Goal: Check status: Check status

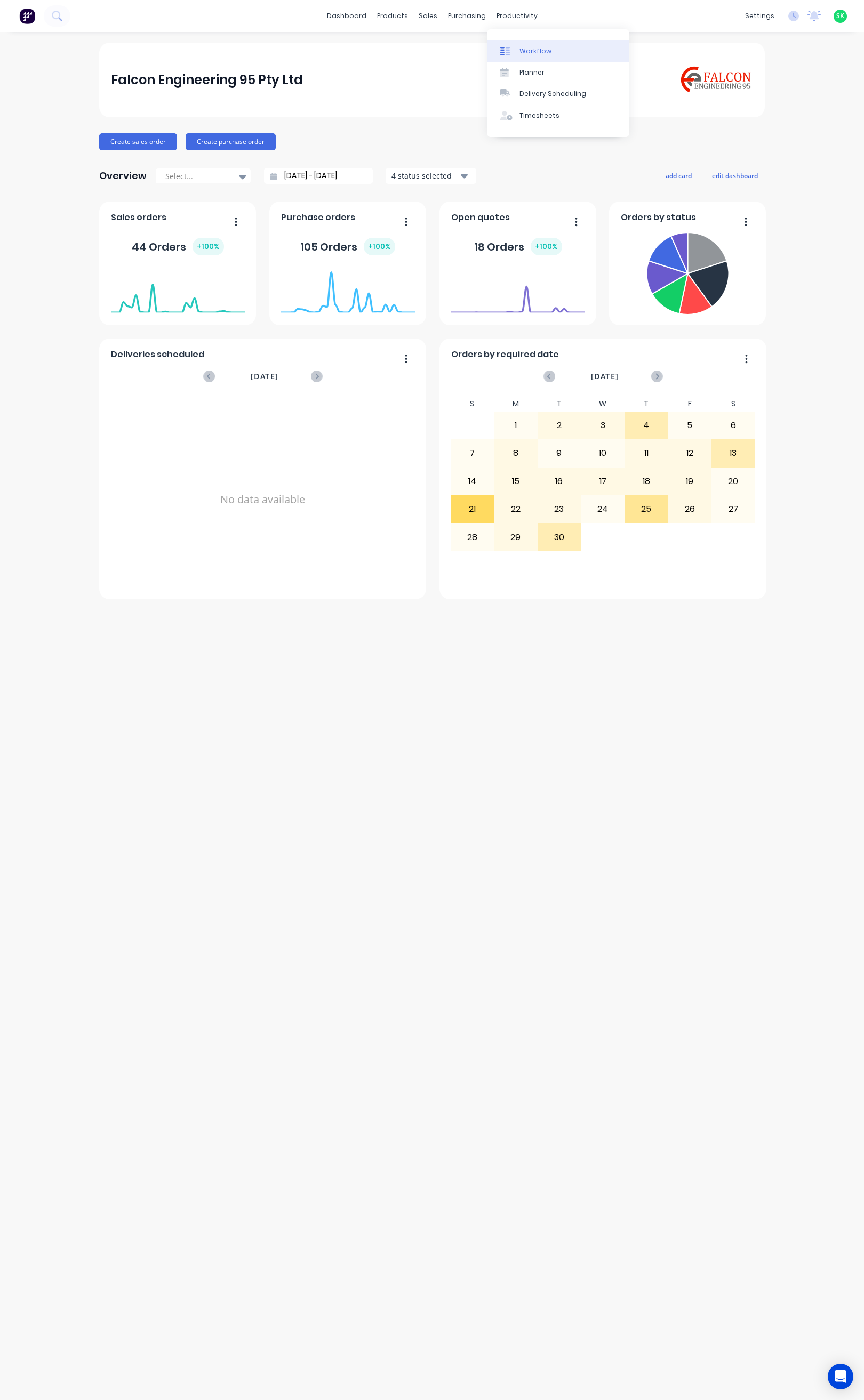
click at [502, 46] on icon at bounding box center [505, 51] width 10 height 10
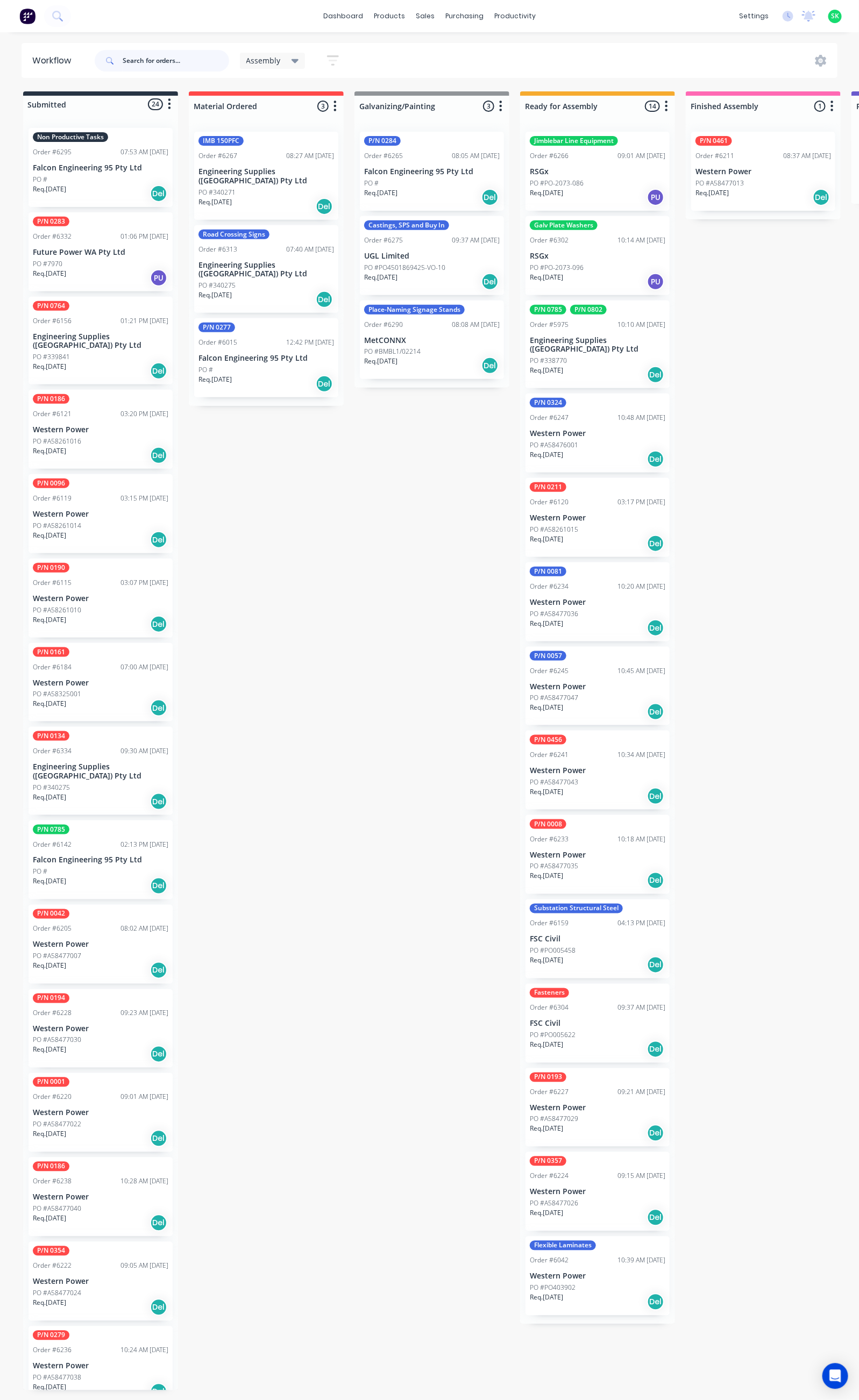
click at [139, 60] on input "text" at bounding box center [175, 60] width 107 height 21
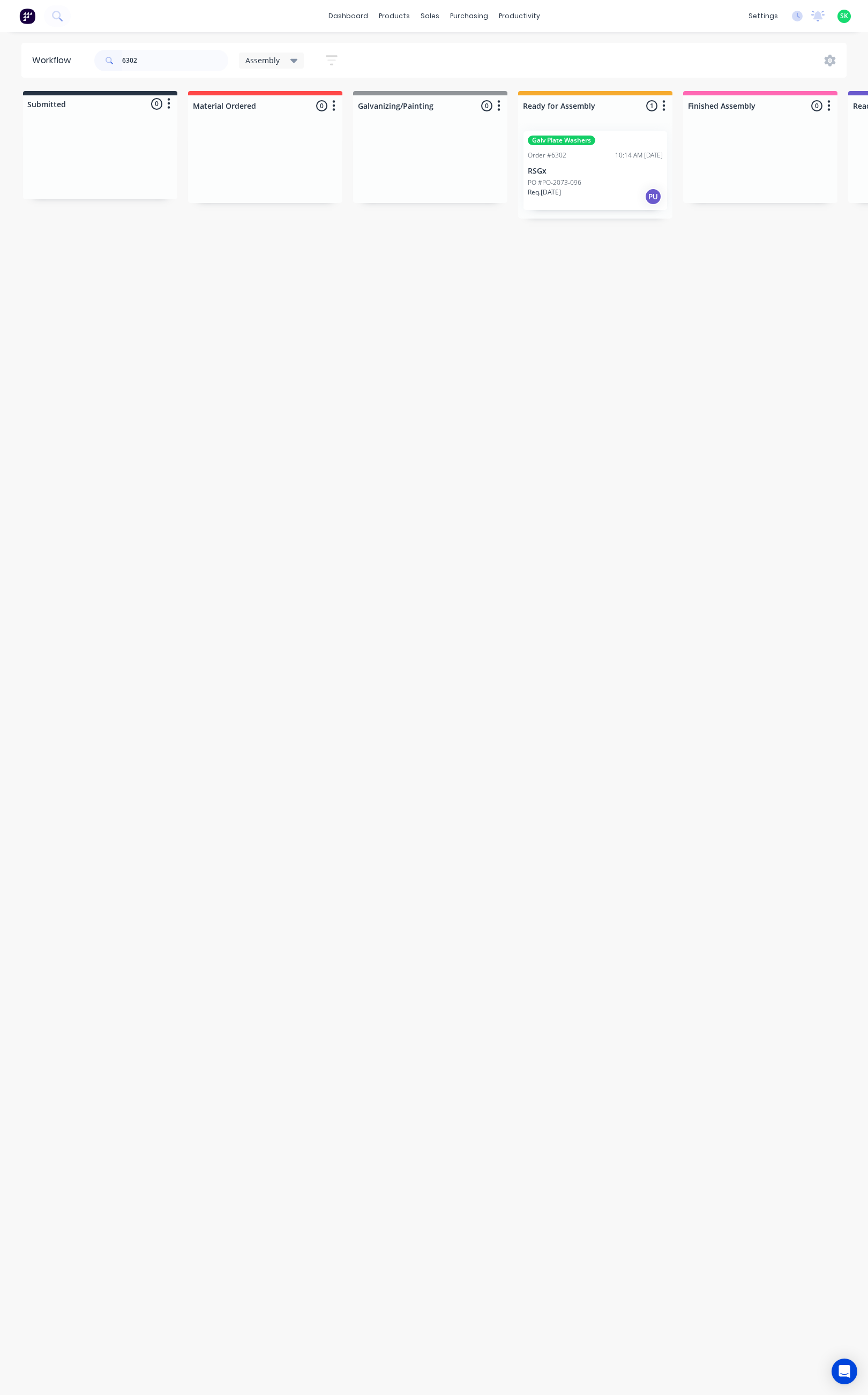
click at [600, 184] on div "PO #PO-2073-096" at bounding box center [595, 182] width 135 height 10
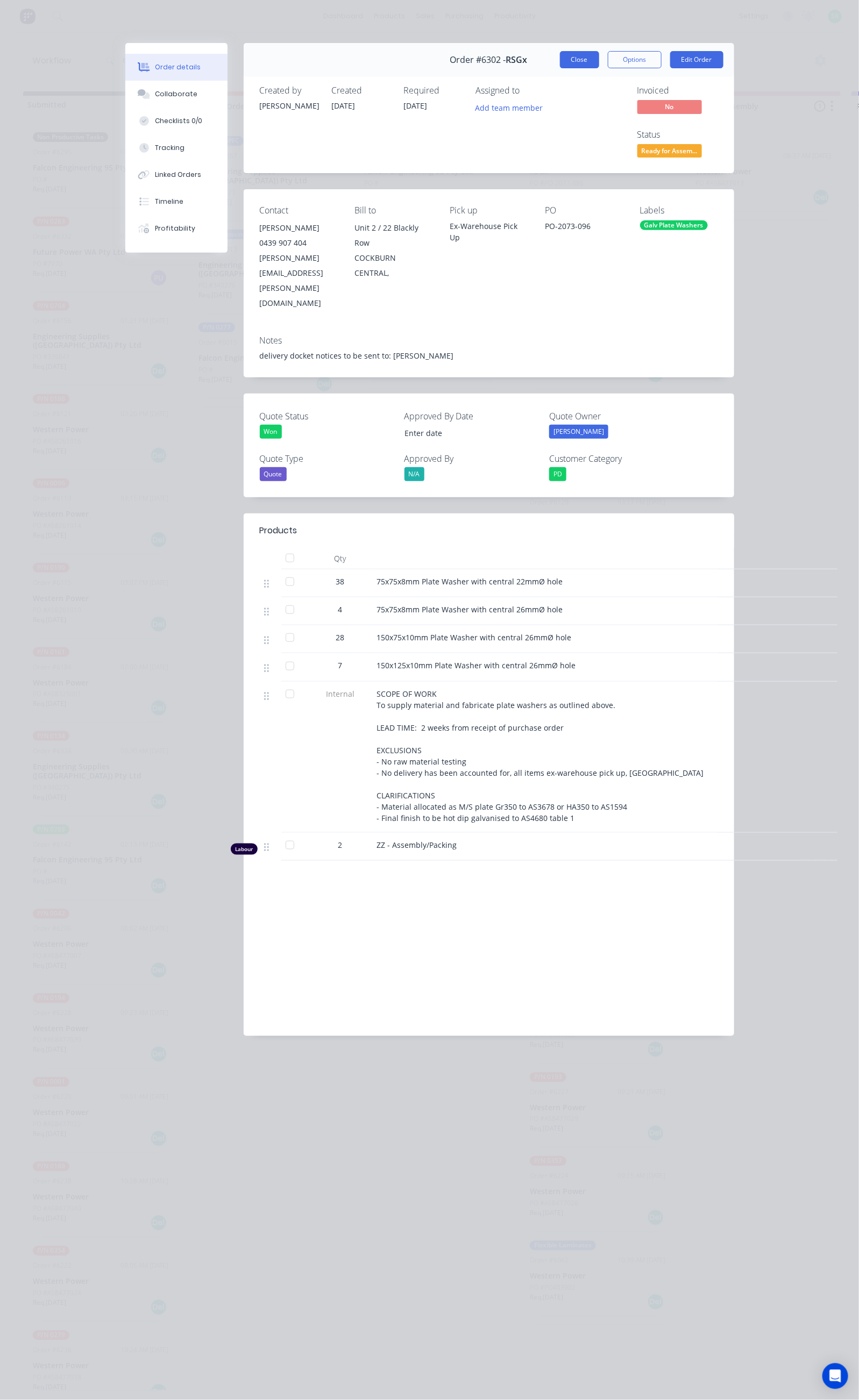
click at [599, 60] on button "Close" at bounding box center [579, 60] width 39 height 17
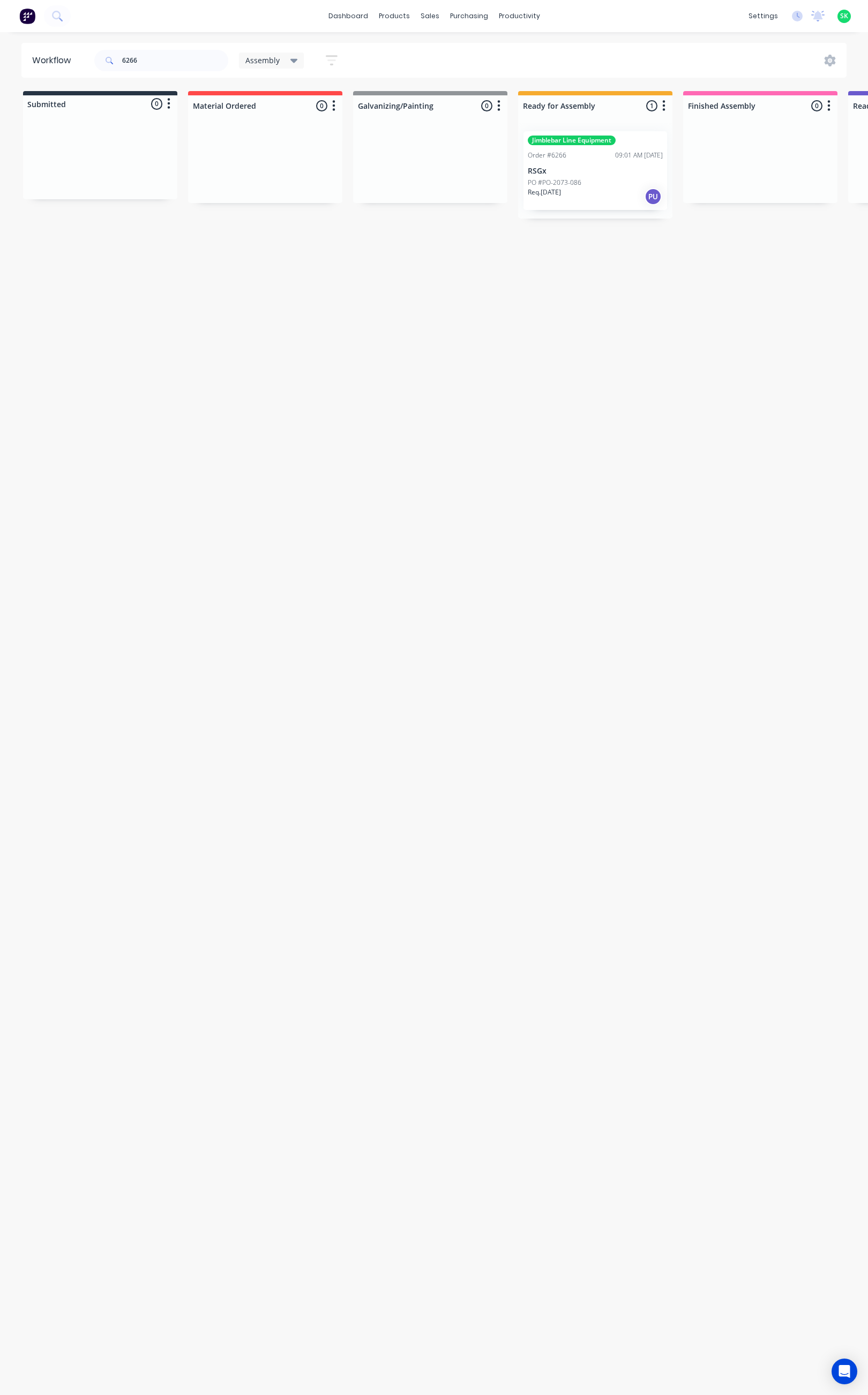
click at [579, 158] on div "Order #6266 09:01 AM 04/09/25" at bounding box center [595, 155] width 135 height 10
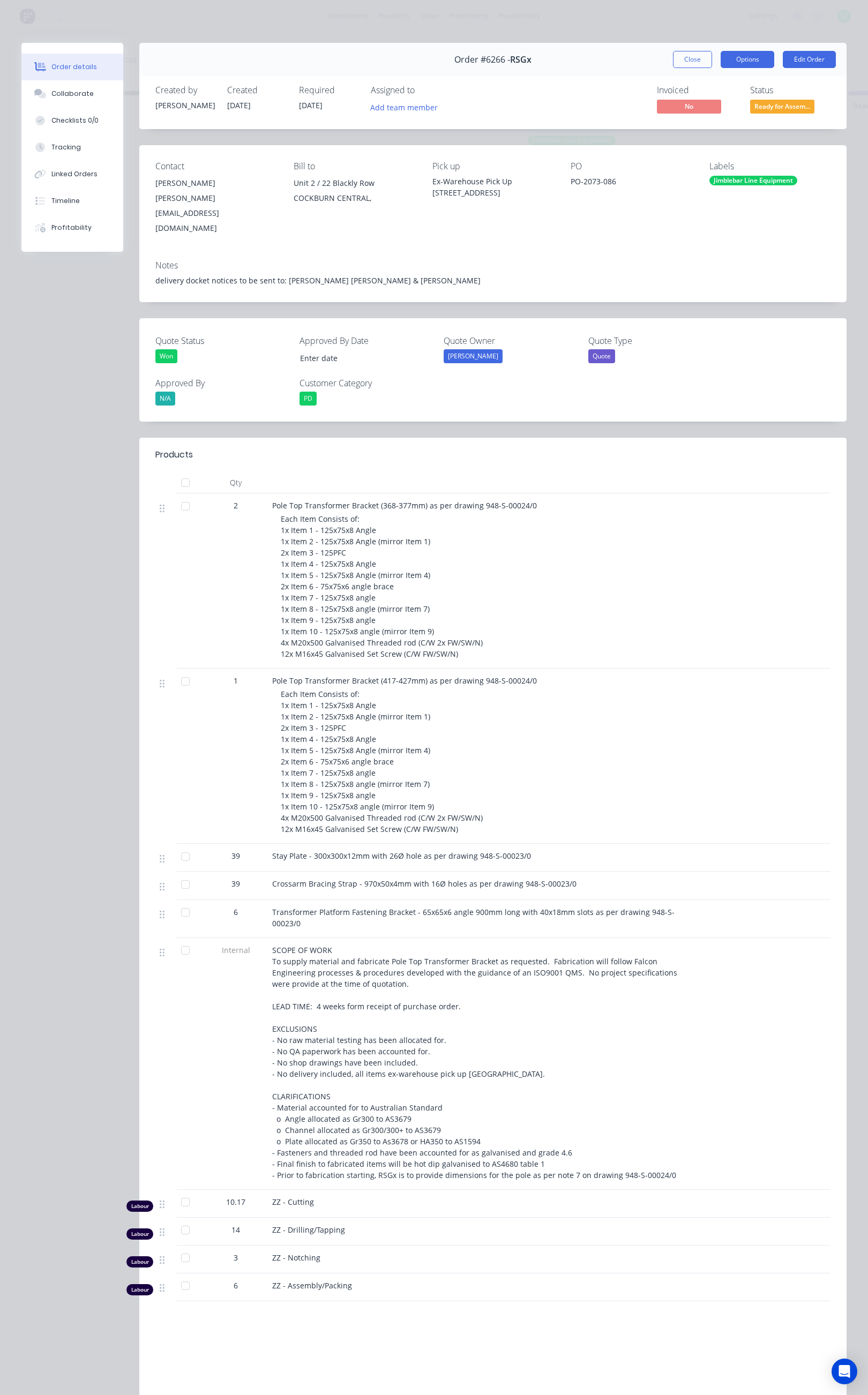
click at [728, 53] on button "Options" at bounding box center [747, 59] width 53 height 17
click at [696, 134] on div "Delivery Docket" at bounding box center [718, 129] width 93 height 16
click at [696, 134] on div "Standard" at bounding box center [718, 129] width 93 height 16
click at [592, 73] on div "Order #6266 - RSGx Close Options Edit Order" at bounding box center [493, 59] width 708 height 34
click at [674, 56] on button "Close" at bounding box center [693, 59] width 39 height 17
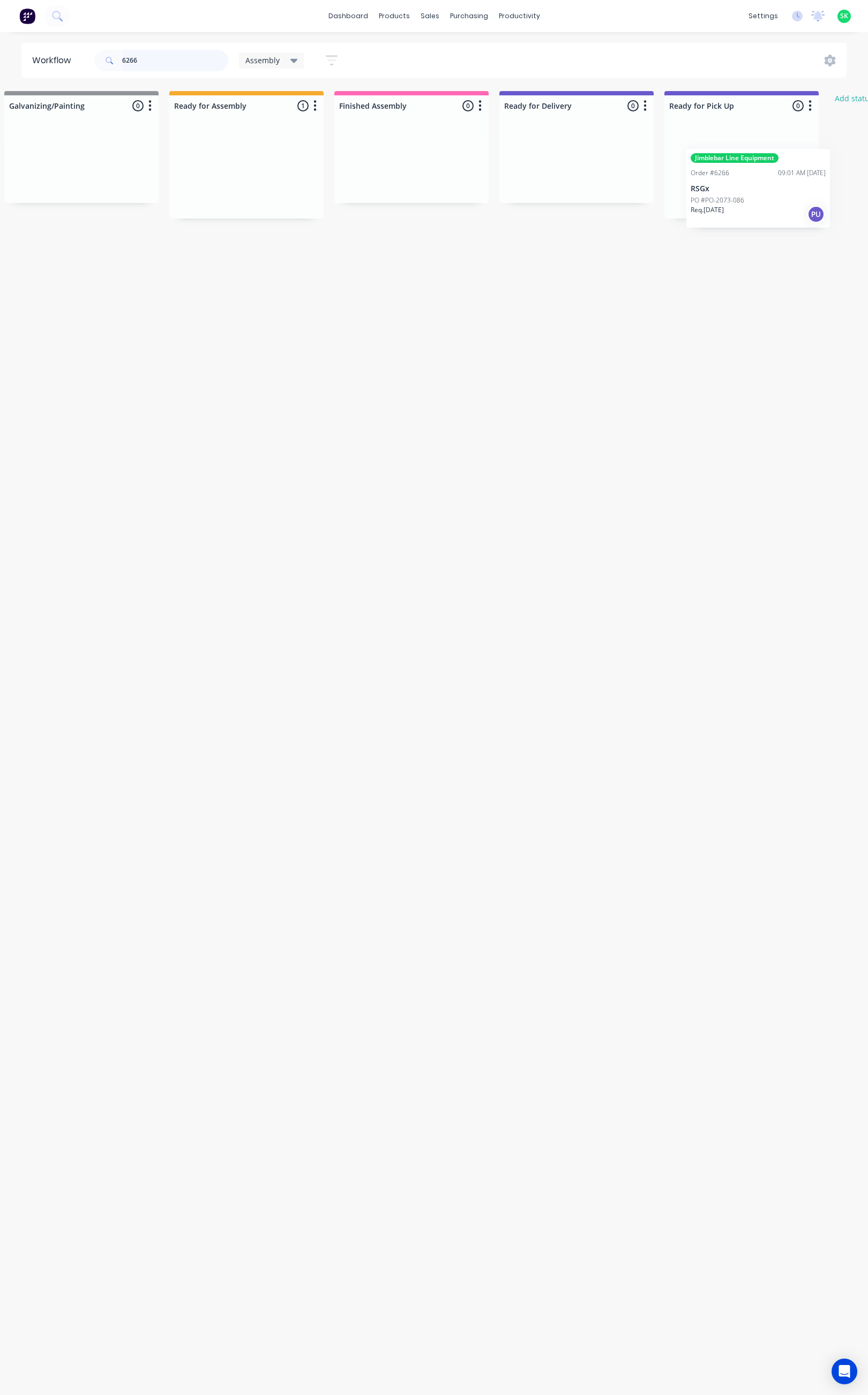
scroll to position [0, 421]
drag, startPoint x: 325, startPoint y: 174, endPoint x: 766, endPoint y: 183, distance: 441.1
click at [786, 189] on div "Submitted 0 Status colour #273444 hex #273444 Save Cancel Summaries Total order…" at bounding box center [551, 154] width 1942 height 127
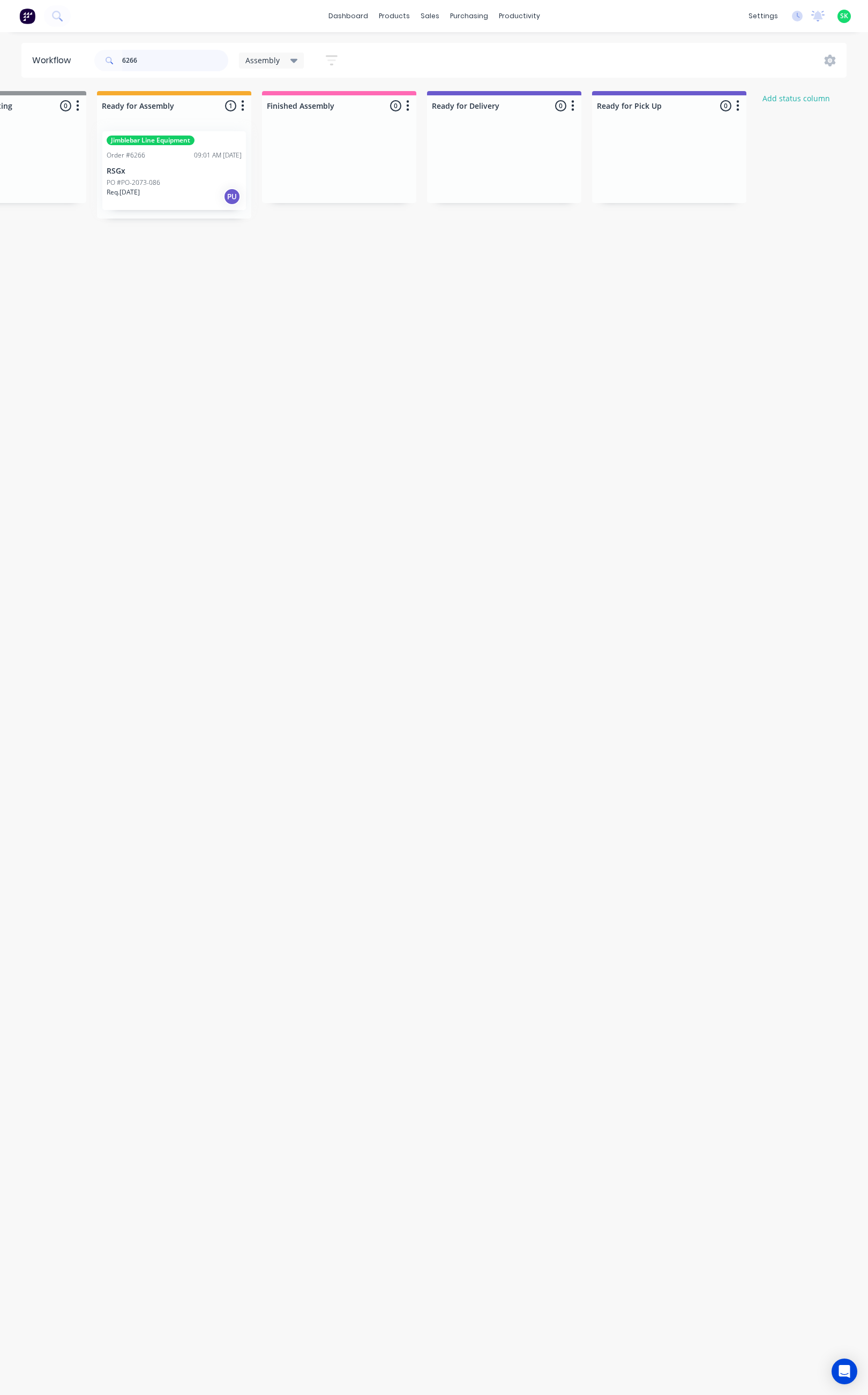
scroll to position [0, 419]
drag, startPoint x: 182, startPoint y: 174, endPoint x: 659, endPoint y: 147, distance: 477.8
click at [659, 147] on div "Submitted 0 Status colour #273444 hex #273444 Save Cancel Summaries Total order…" at bounding box center [544, 154] width 1942 height 127
drag, startPoint x: 132, startPoint y: 56, endPoint x: 111, endPoint y: 59, distance: 21.2
click at [111, 59] on div "6266" at bounding box center [161, 60] width 134 height 21
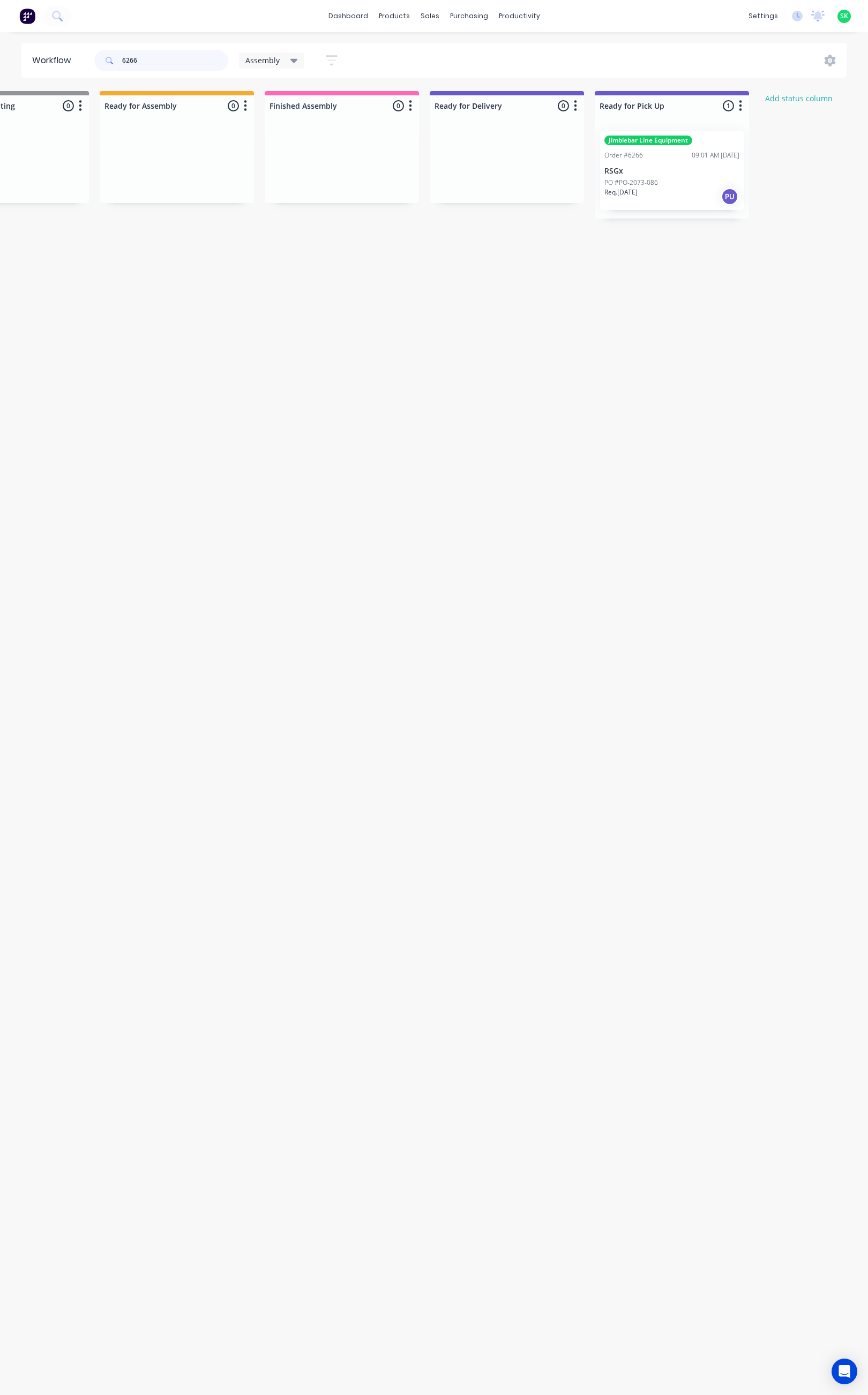
type input "6"
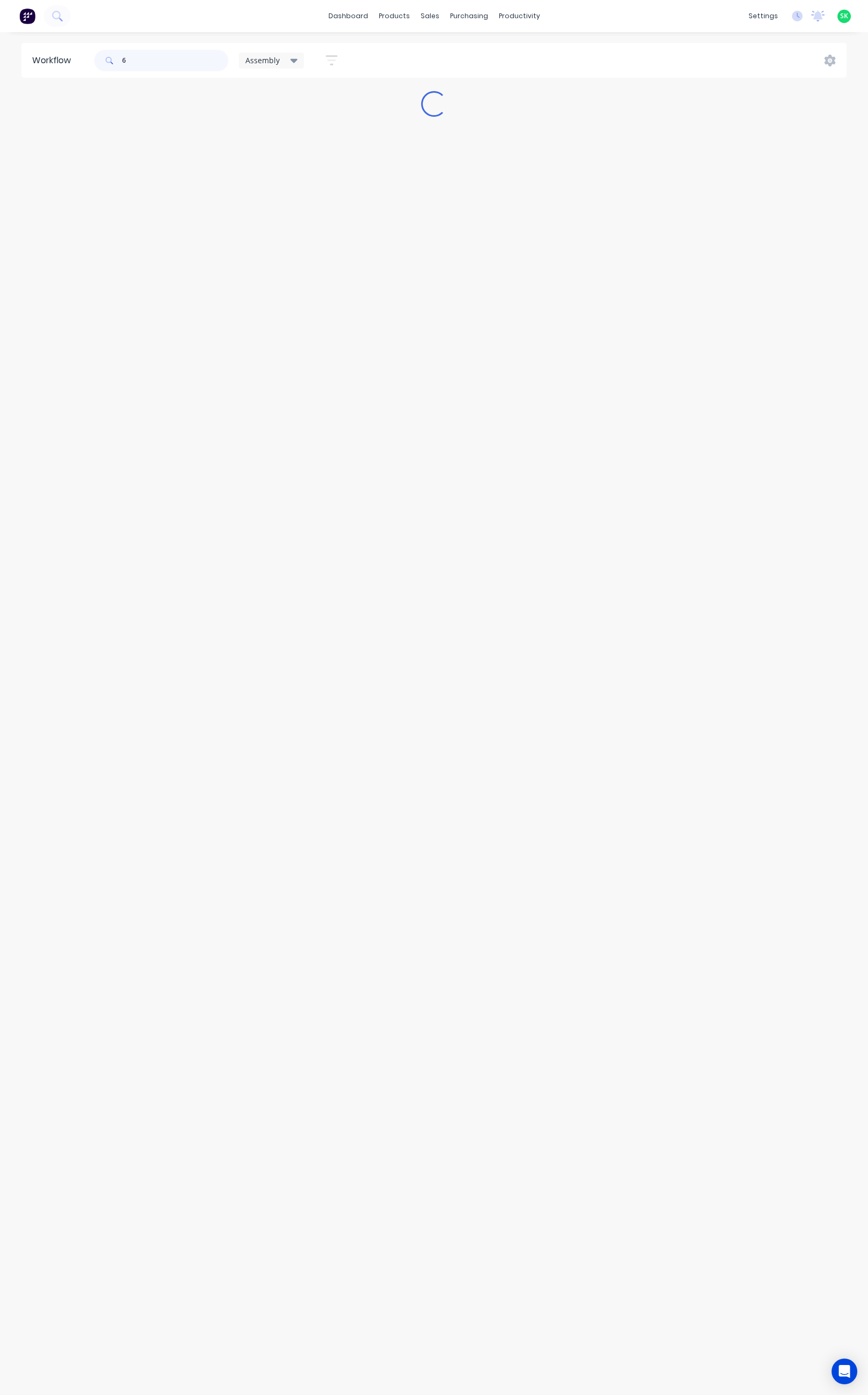
scroll to position [0, 0]
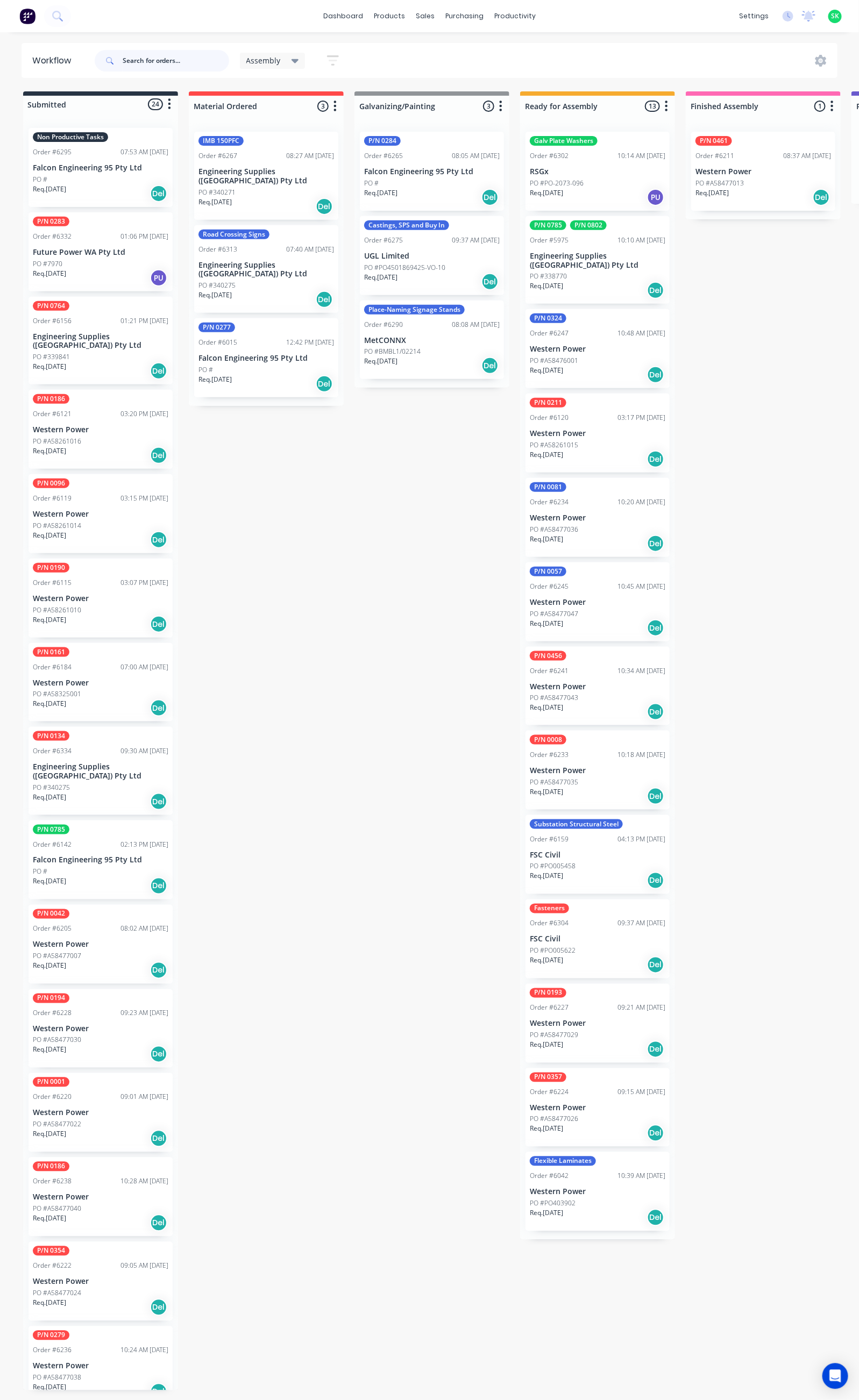
click at [139, 62] on input "text" at bounding box center [175, 60] width 107 height 21
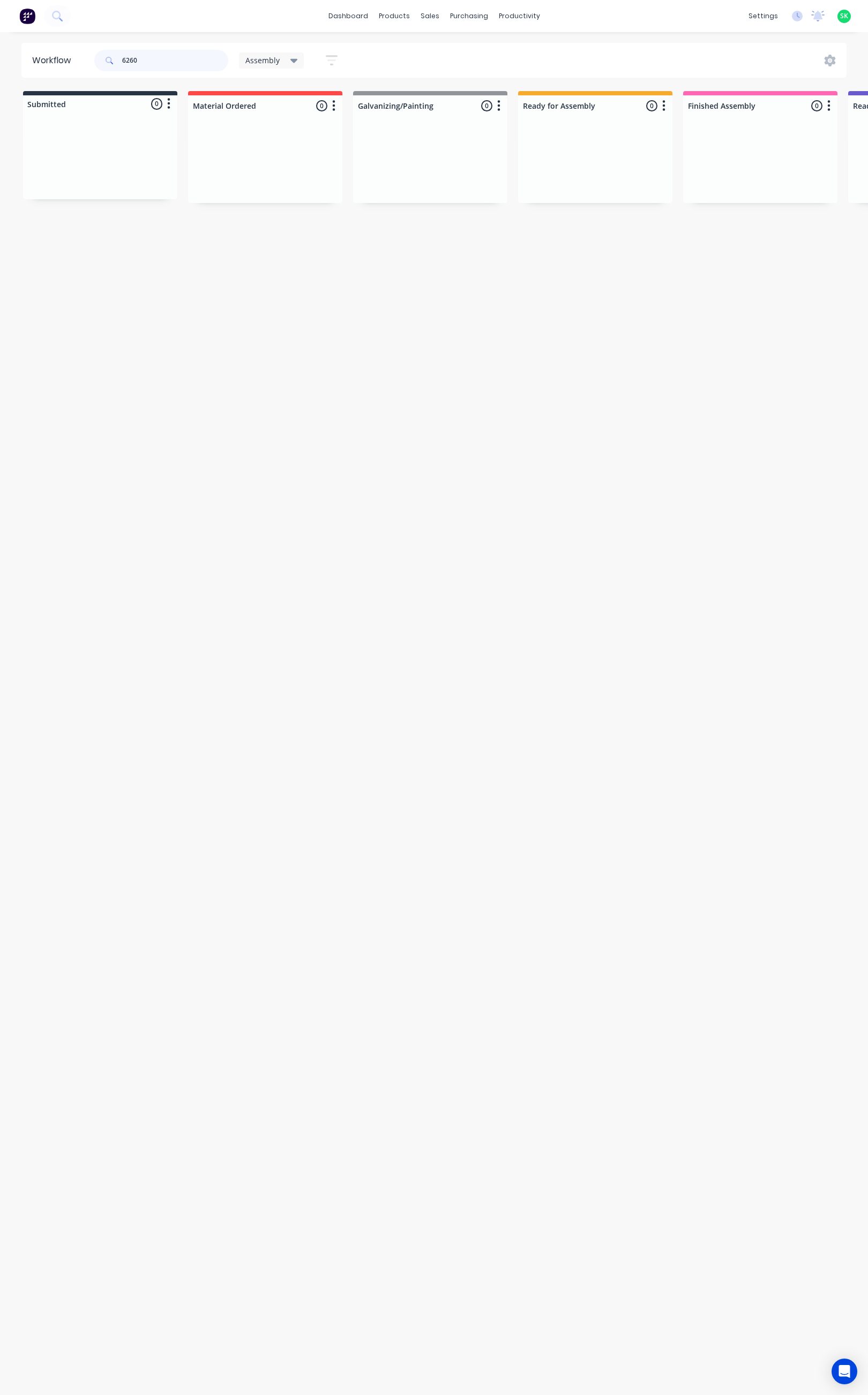
type input "6260"
drag, startPoint x: 227, startPoint y: 1394, endPoint x: 473, endPoint y: 1389, distance: 246.1
click at [473, 1331] on html "dashboard products sales purchasing productivity dashboard products Product Cat…" at bounding box center [434, 666] width 868 height 1331
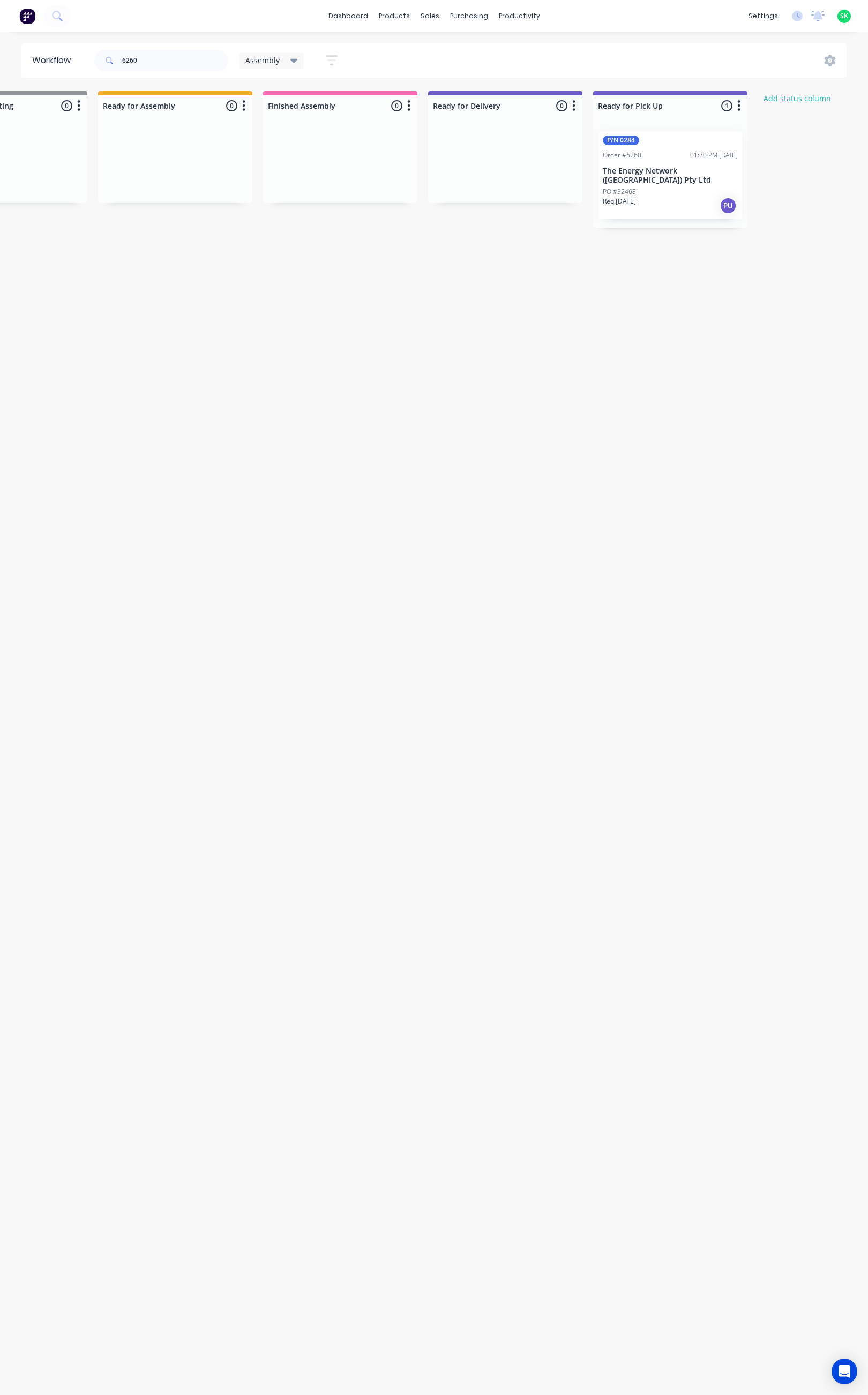
scroll to position [0, 440]
click at [658, 180] on p "The Energy Network (Australia) Pty Ltd" at bounding box center [650, 175] width 135 height 18
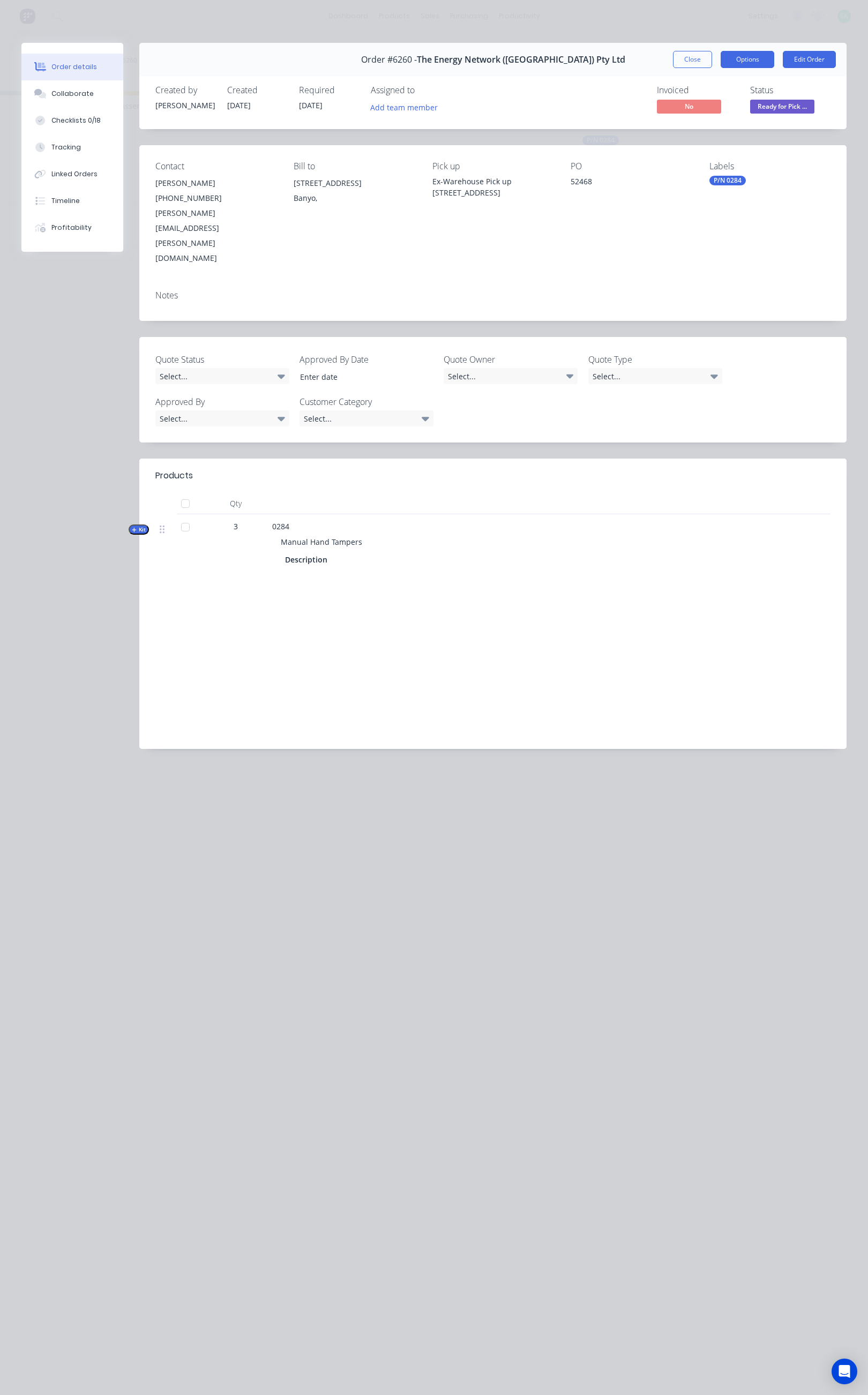
click at [763, 59] on button "Options" at bounding box center [747, 59] width 53 height 17
click at [730, 126] on div "Delivery Docket" at bounding box center [718, 129] width 93 height 16
click at [728, 126] on div "Standard" at bounding box center [718, 129] width 93 height 16
